Goal: Task Accomplishment & Management: Manage account settings

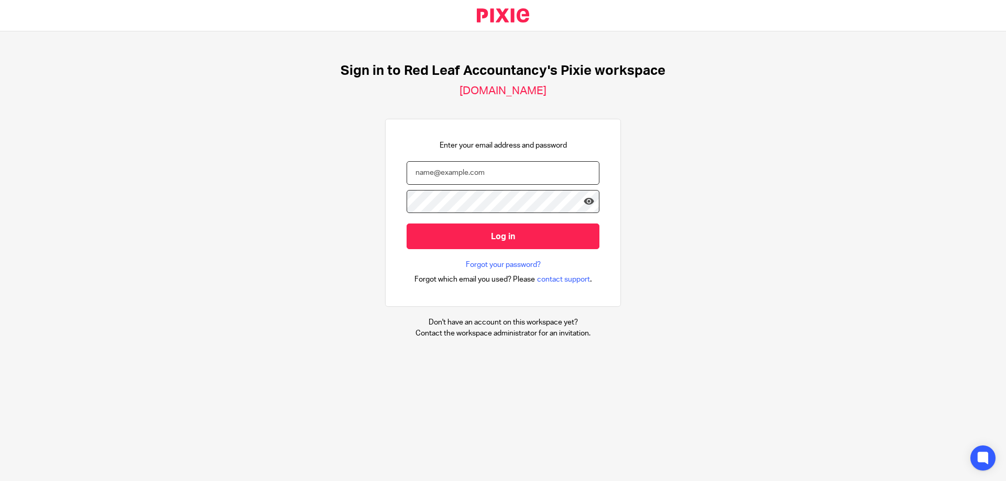
click at [483, 168] on input "email" at bounding box center [502, 173] width 193 height 24
type input "jonathan@redleafaccountancy.co.uk"
click at [67, 192] on div "Sign in to Red Leaf Accountancy's Pixie workspace redleafaccountancy.usepixie.n…" at bounding box center [503, 200] width 1006 height 339
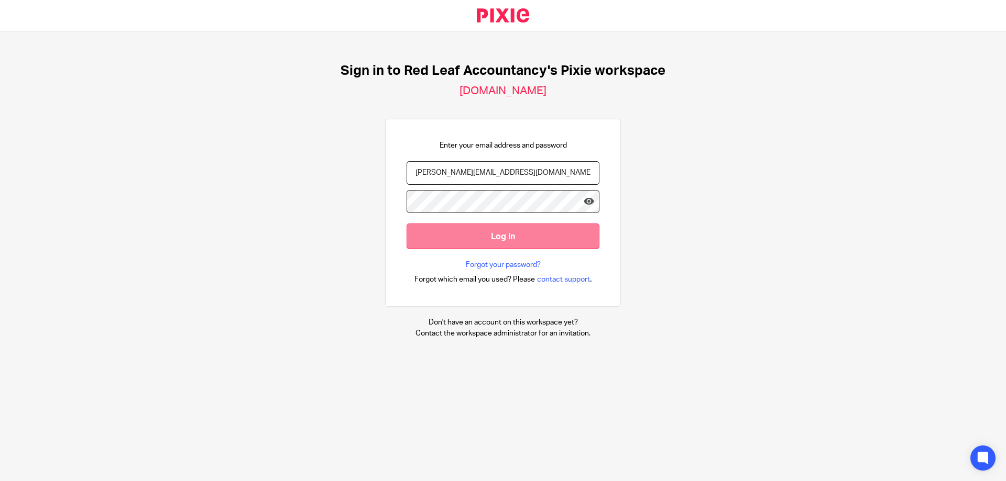
click at [458, 234] on input "Log in" at bounding box center [502, 237] width 193 height 26
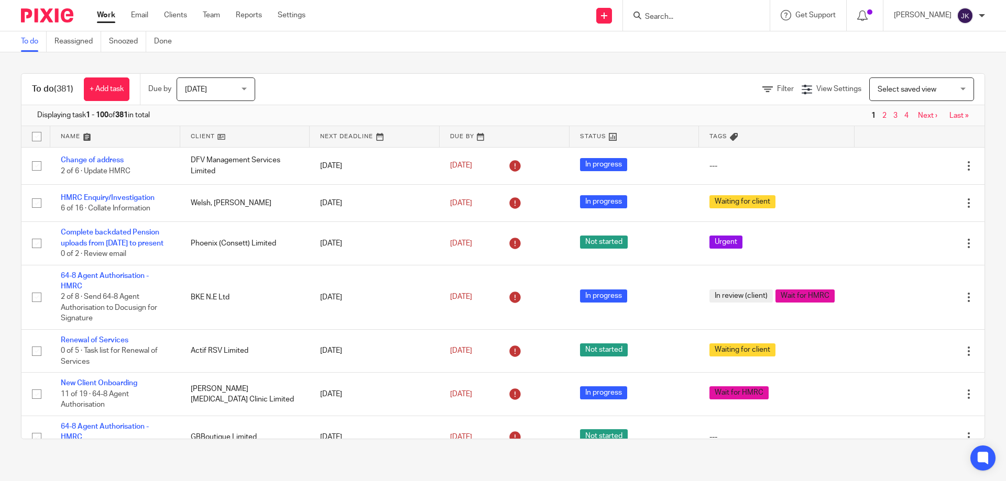
click at [672, 16] on input "Search" at bounding box center [691, 17] width 94 height 9
type input "c"
click at [656, 14] on input "Search" at bounding box center [691, 17] width 94 height 9
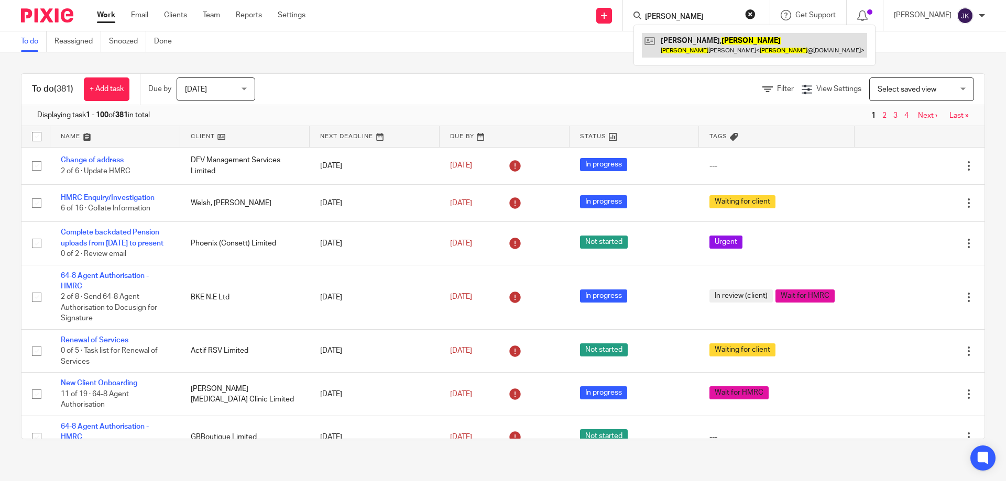
type input "luisa"
click at [702, 50] on link at bounding box center [754, 45] width 225 height 24
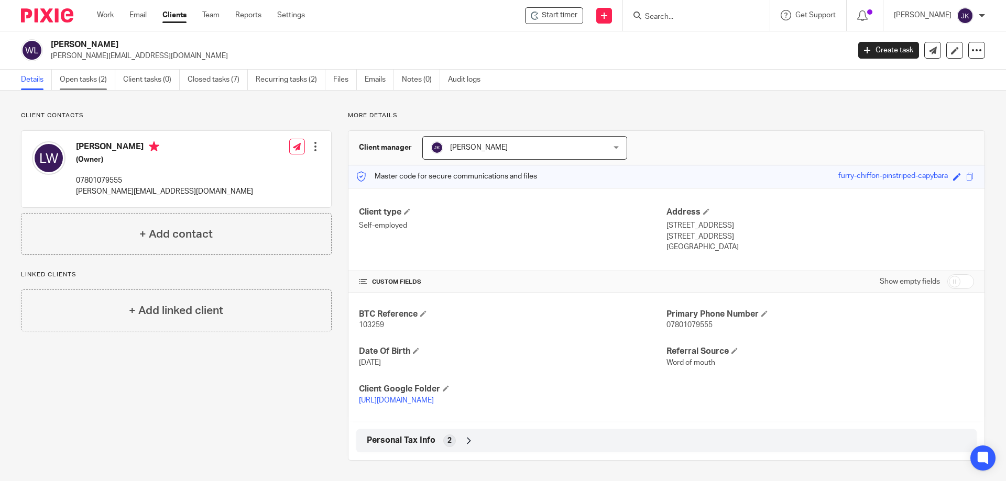
click at [91, 82] on link "Open tasks (2)" at bounding box center [88, 80] width 56 height 20
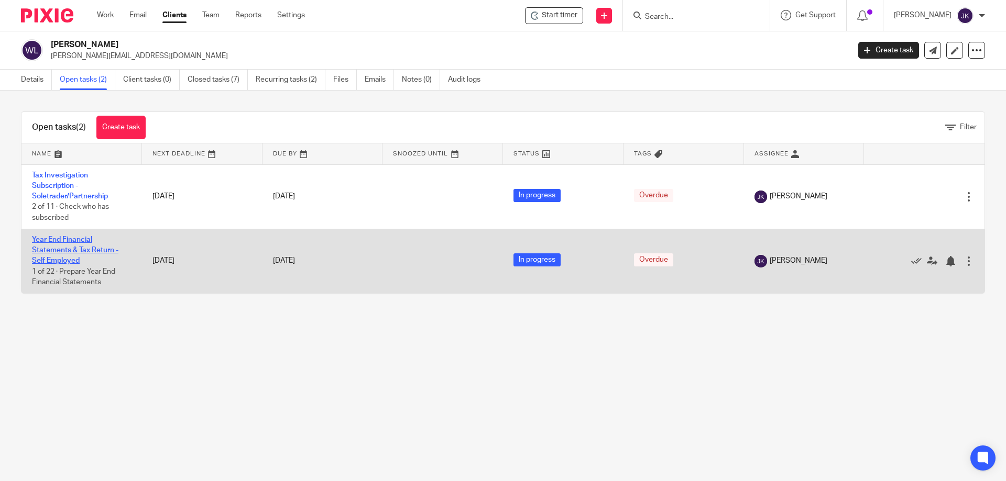
click at [64, 240] on link "Year End Financial Statements & Tax Return - Self Employed" at bounding box center [75, 250] width 86 height 29
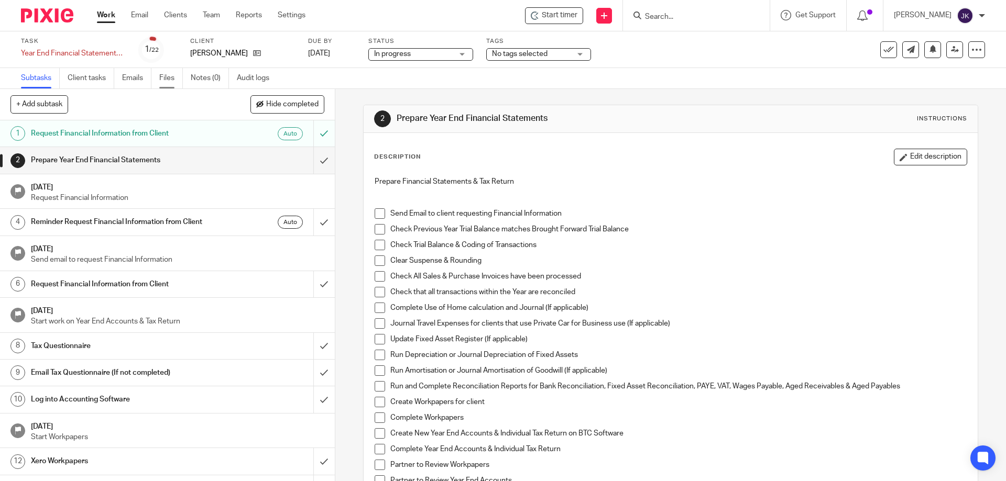
click at [168, 80] on link "Files" at bounding box center [171, 78] width 24 height 20
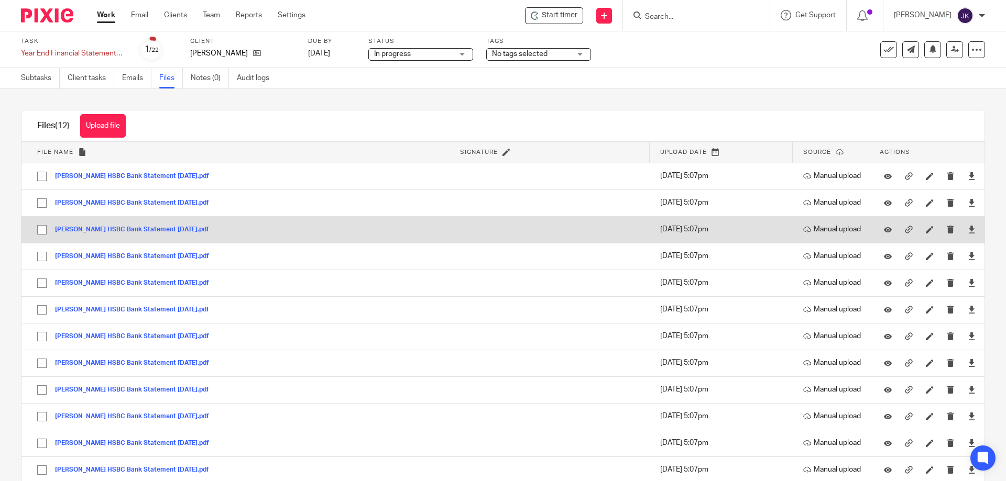
scroll to position [24, 0]
